Goal: Navigation & Orientation: Find specific page/section

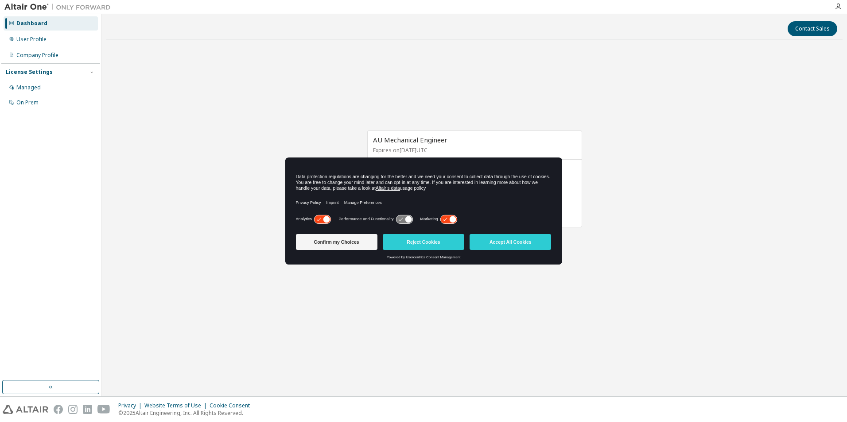
click at [324, 219] on icon at bounding box center [326, 219] width 7 height 7
click at [447, 218] on icon at bounding box center [448, 219] width 16 height 8
click at [315, 239] on button "Confirm my Choices" at bounding box center [336, 242] width 81 height 16
